Goal: Information Seeking & Learning: Learn about a topic

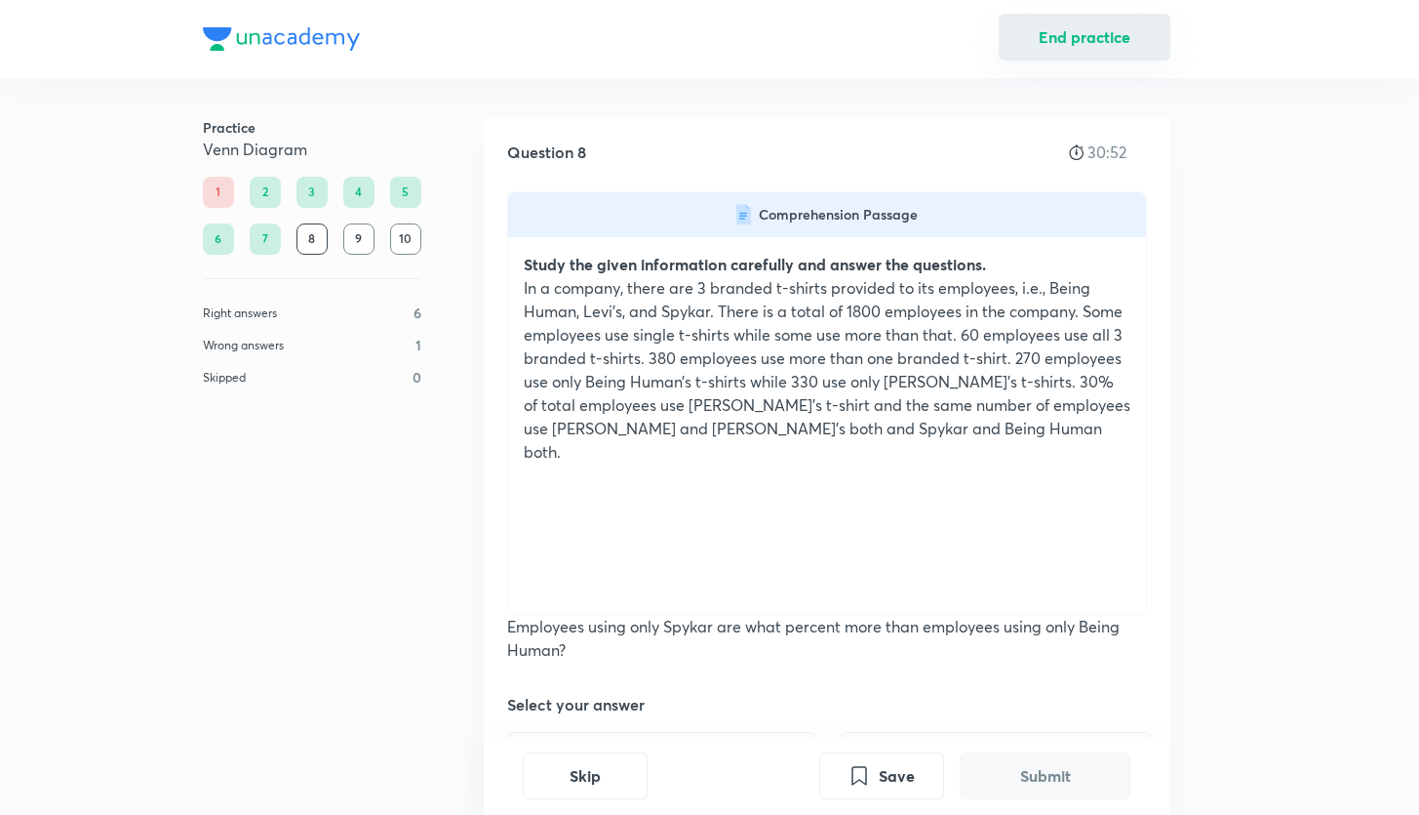
click at [1050, 35] on button "End practice" at bounding box center [1085, 37] width 172 height 47
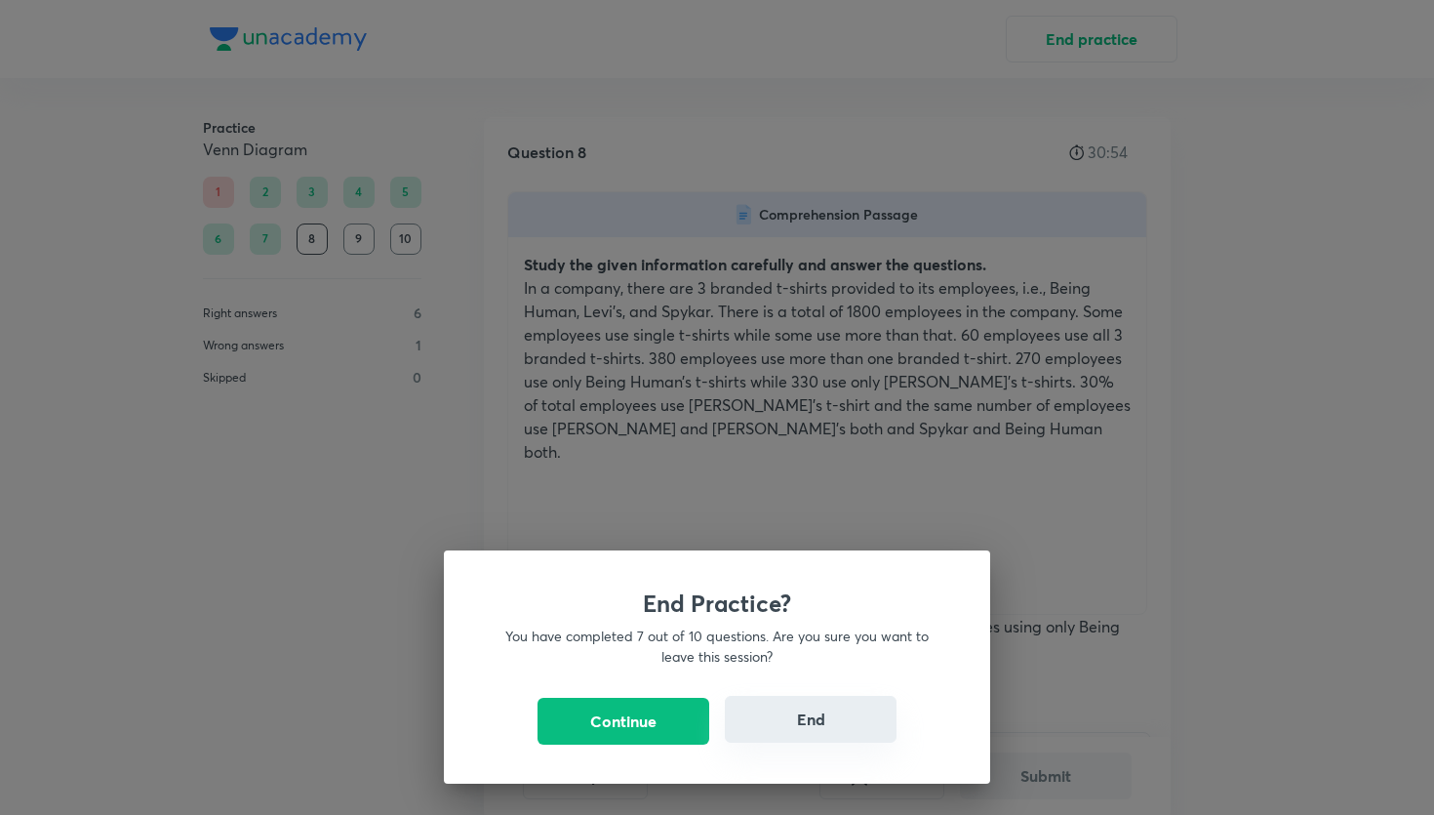
click at [753, 715] on button "End" at bounding box center [811, 719] width 172 height 47
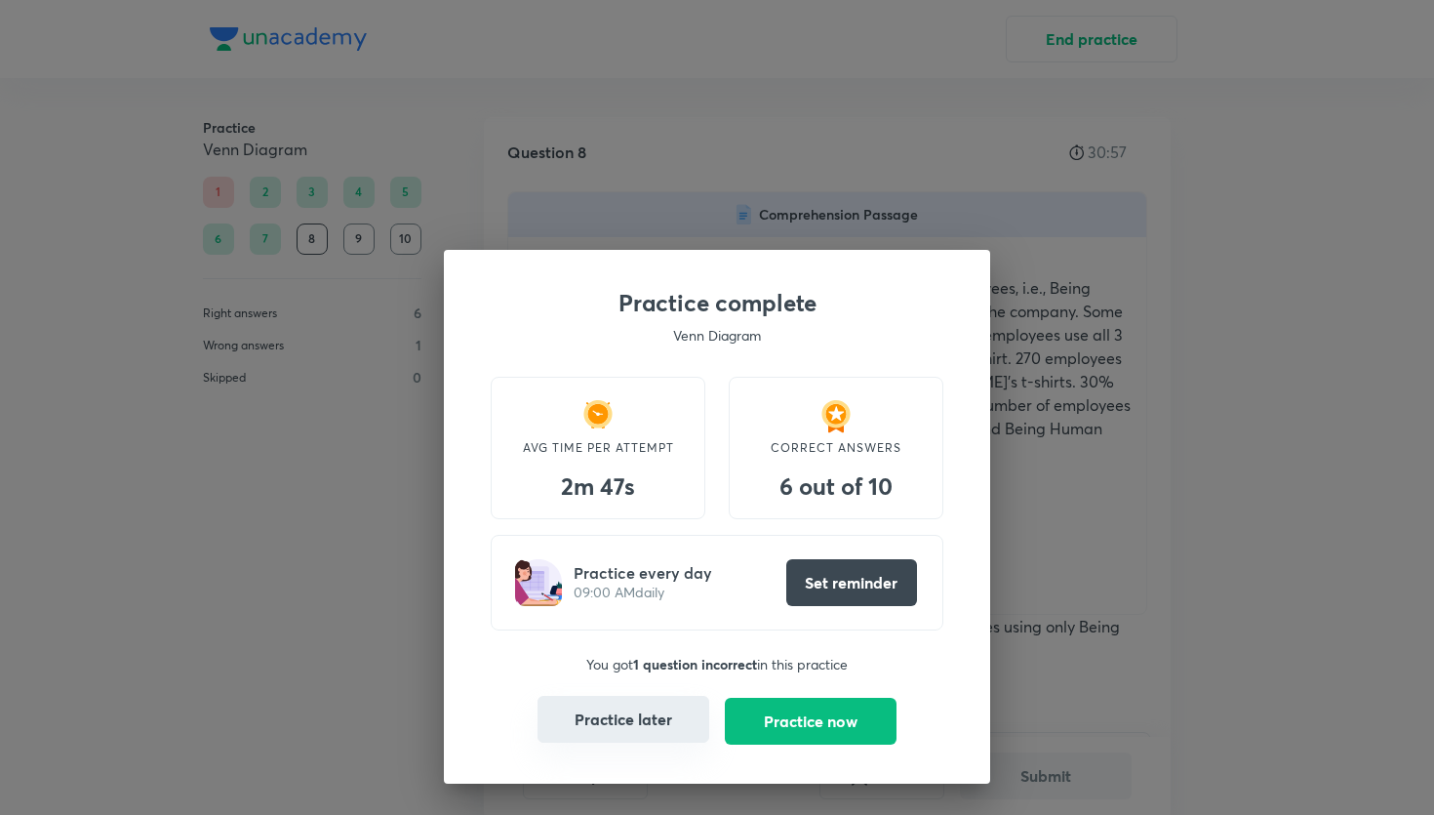
click at [633, 731] on button "Practice later" at bounding box center [624, 719] width 172 height 47
